Goal: Task Accomplishment & Management: Use online tool/utility

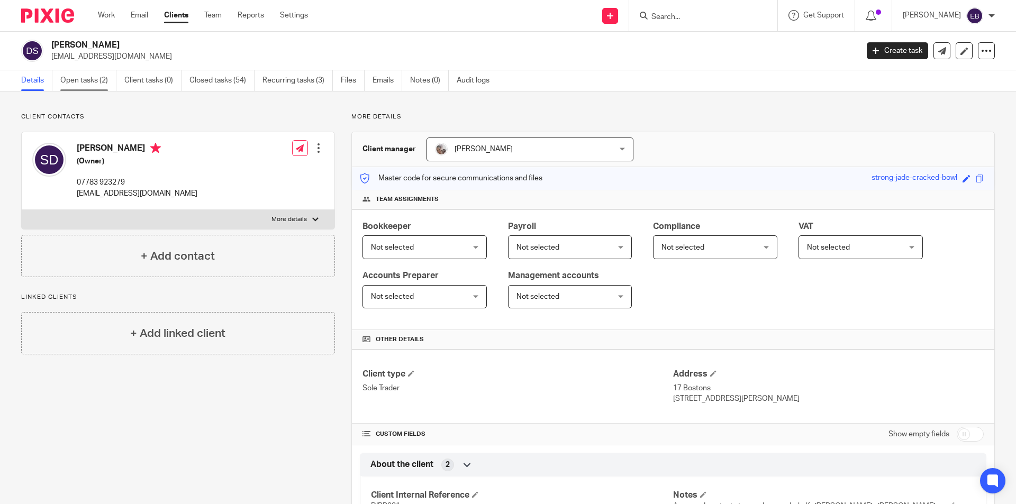
click at [84, 84] on link "Open tasks (2)" at bounding box center [88, 80] width 56 height 21
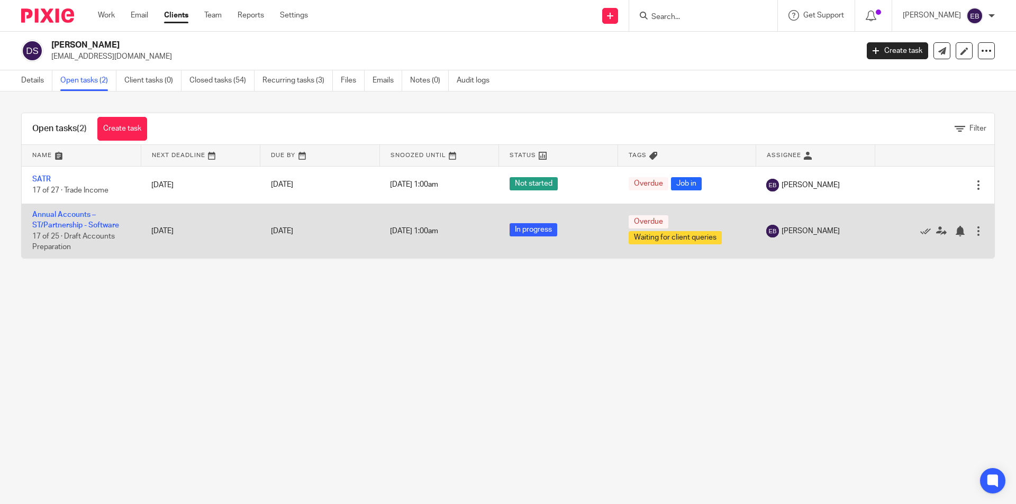
click at [76, 219] on td "Annual Accounts – ST/Partnership - Software 17 of 25 · Draft Accounts Preparati…" at bounding box center [81, 231] width 119 height 54
click at [65, 215] on link "Annual Accounts – ST/Partnership - Software" at bounding box center [75, 220] width 87 height 18
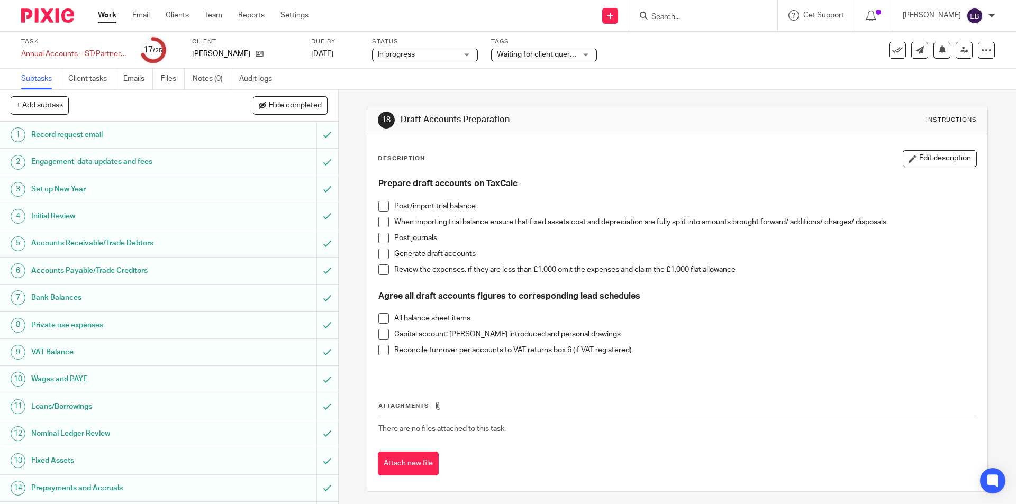
click at [369, 207] on div "Description Edit description Prepare draft accounts on TaxCalc Post/import tria…" at bounding box center [677, 312] width 620 height 357
click at [380, 206] on span at bounding box center [383, 206] width 11 height 11
click at [382, 223] on span at bounding box center [383, 222] width 11 height 11
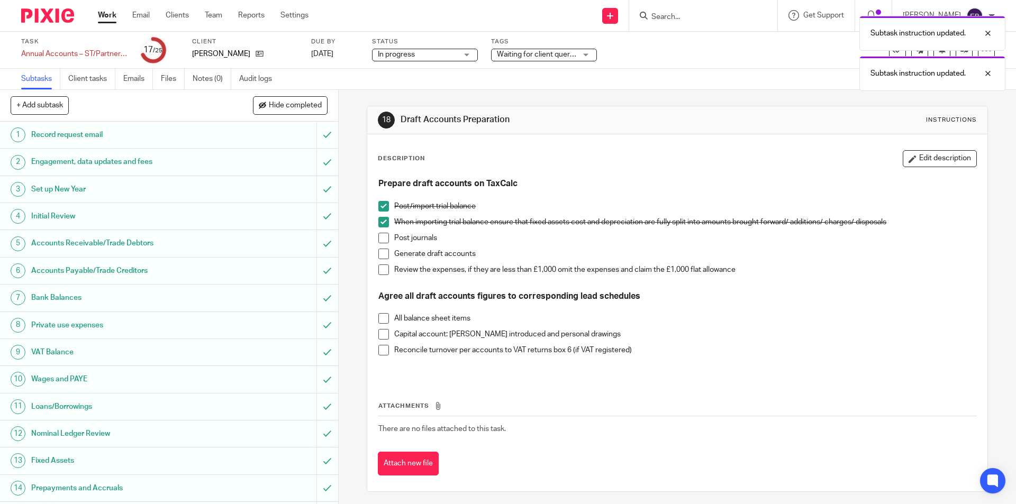
click at [380, 241] on span at bounding box center [383, 238] width 11 height 11
click at [380, 258] on span at bounding box center [383, 254] width 11 height 11
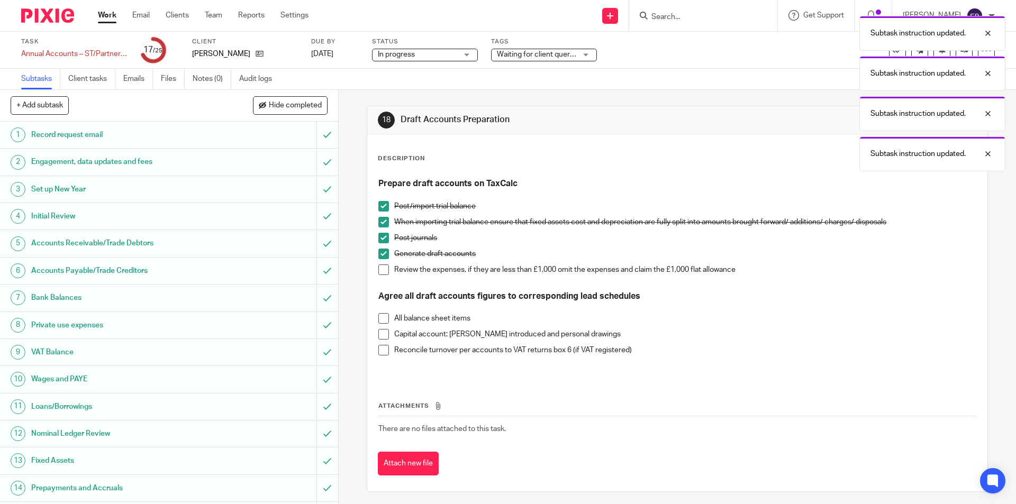
click at [378, 271] on span at bounding box center [383, 270] width 11 height 11
click at [384, 321] on span at bounding box center [383, 318] width 11 height 11
click at [383, 335] on span at bounding box center [383, 334] width 11 height 11
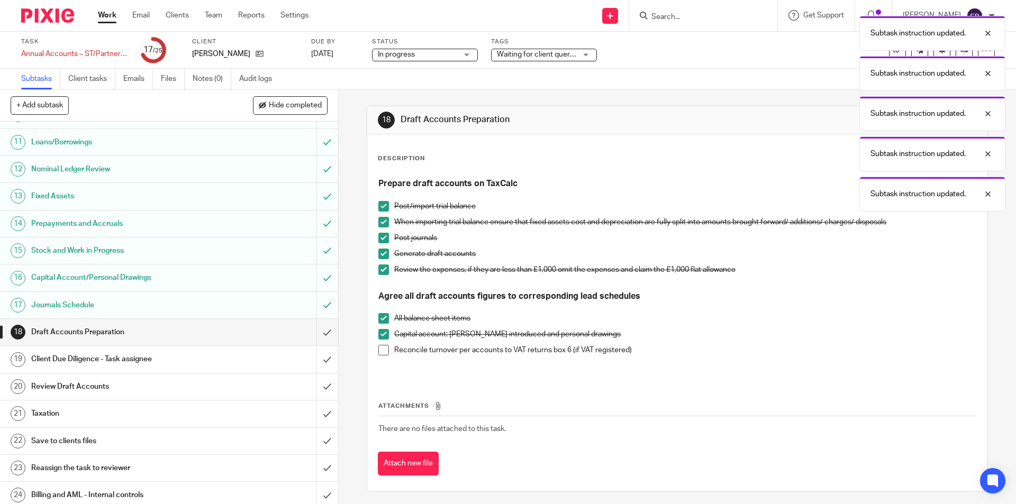
scroll to position [297, 0]
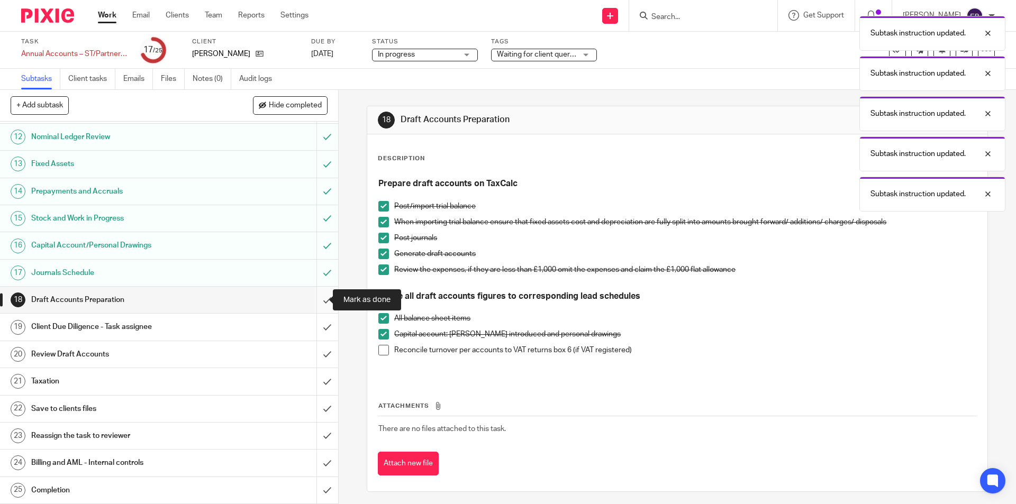
click at [312, 301] on input "submit" at bounding box center [169, 300] width 338 height 26
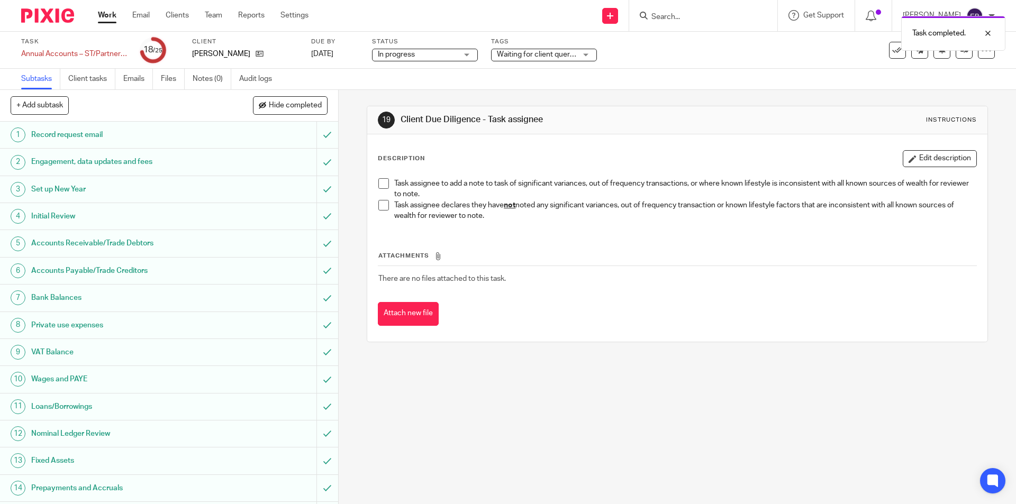
click at [378, 203] on span at bounding box center [383, 205] width 11 height 11
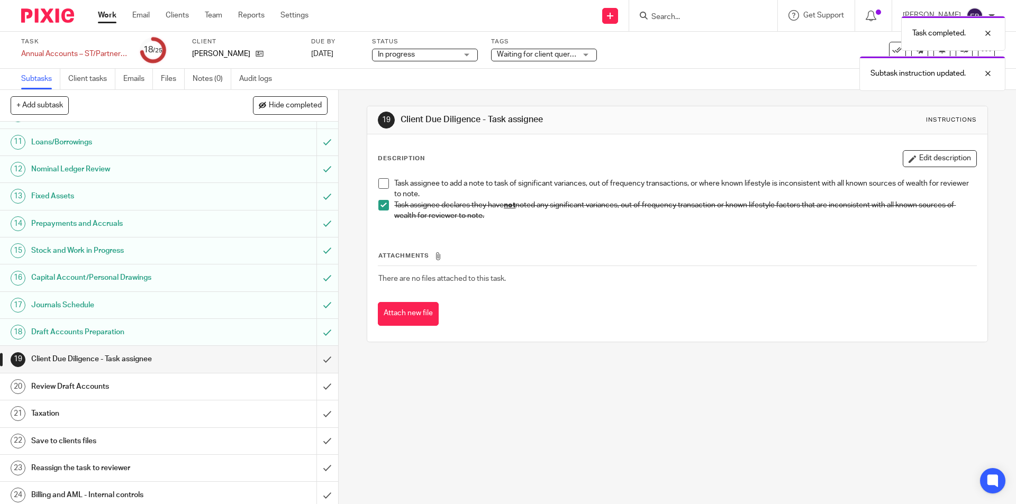
scroll to position [297, 0]
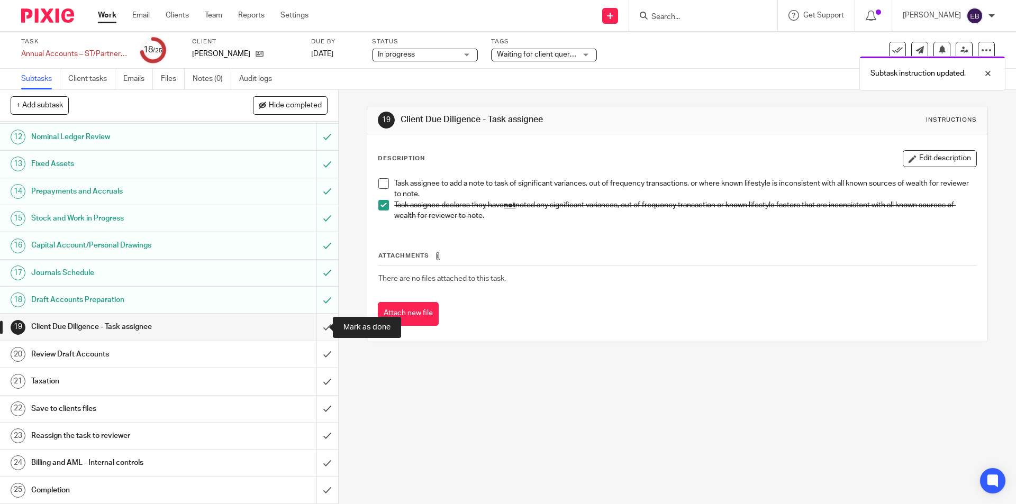
click at [318, 327] on input "submit" at bounding box center [169, 327] width 338 height 26
